Goal: Check status: Check status

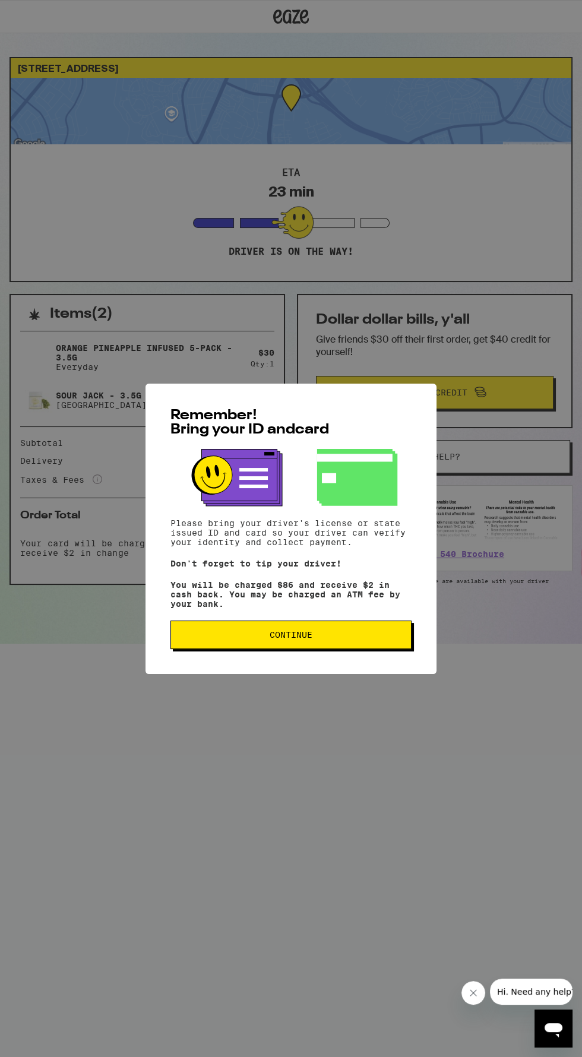
click at [229, 639] on span "Continue" at bounding box center [291, 635] width 221 height 8
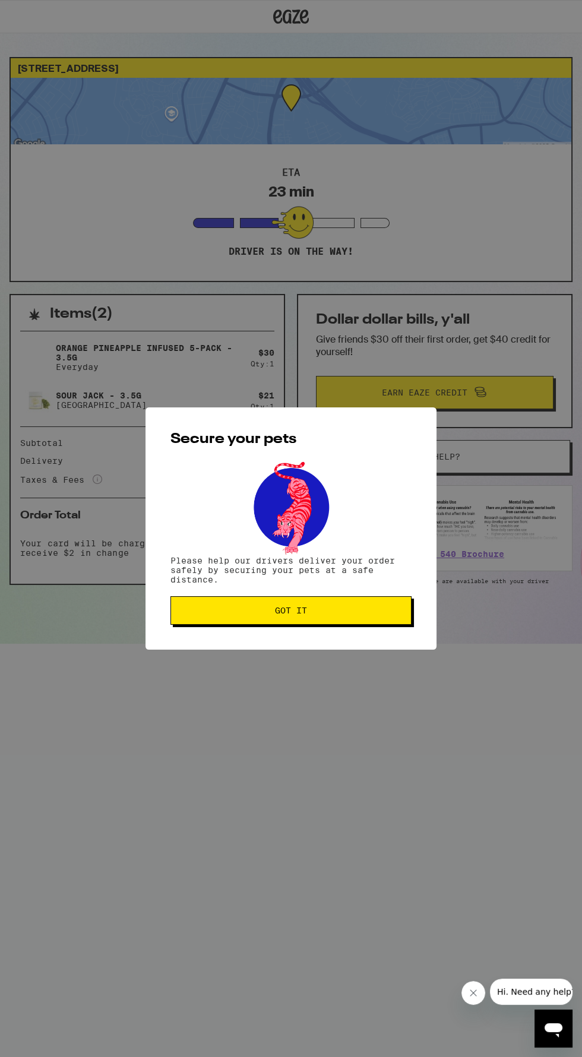
click at [246, 650] on div "Secure your pets Please help our drivers deliver your order safely by securing …" at bounding box center [291, 529] width 291 height 242
click at [326, 604] on button "Got it" at bounding box center [290, 610] width 241 height 29
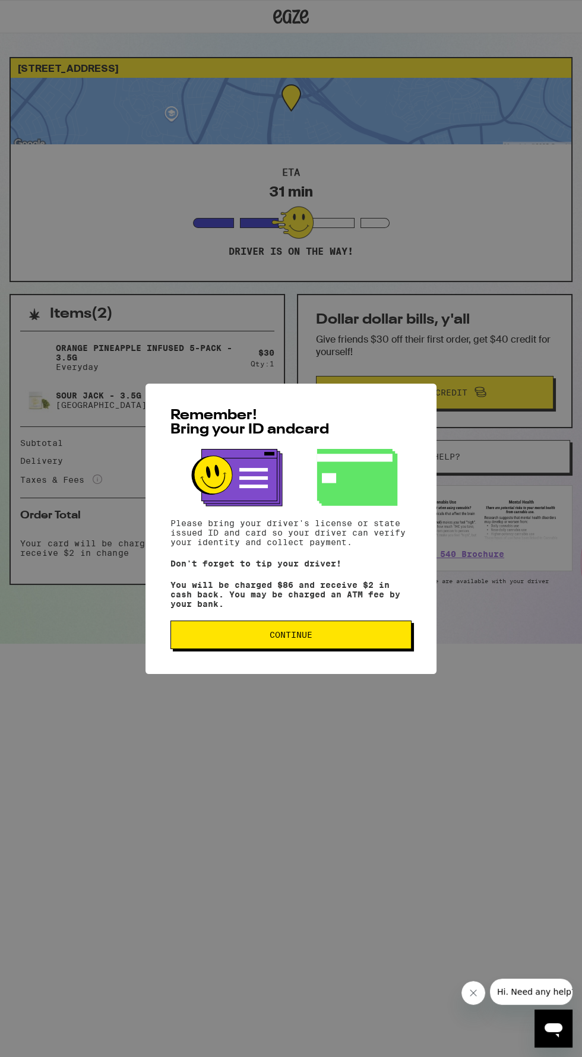
click at [224, 639] on span "Continue" at bounding box center [291, 635] width 221 height 8
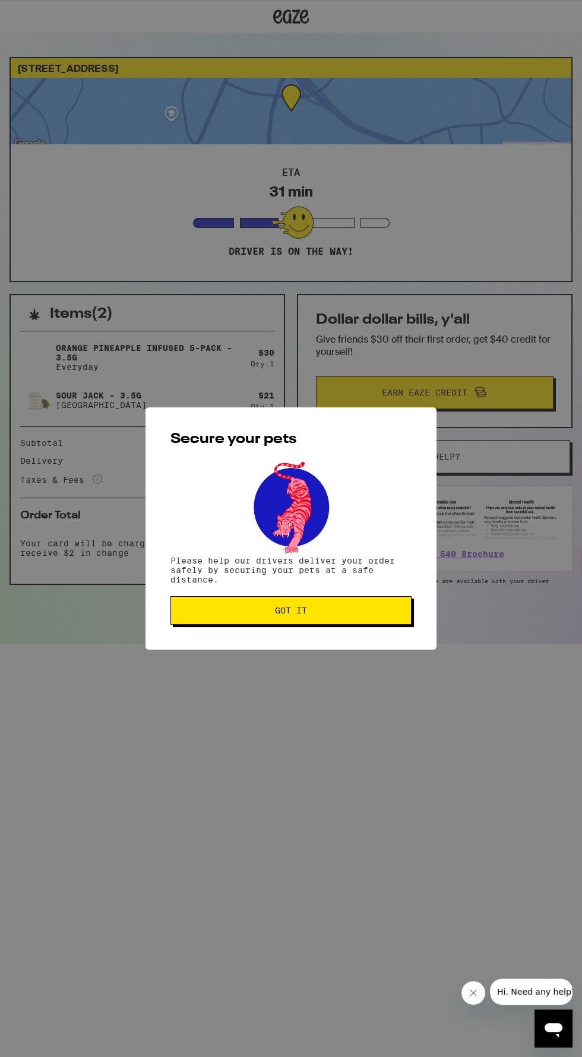
click at [359, 612] on span "Got it" at bounding box center [291, 611] width 221 height 8
